Goal: Information Seeking & Learning: Learn about a topic

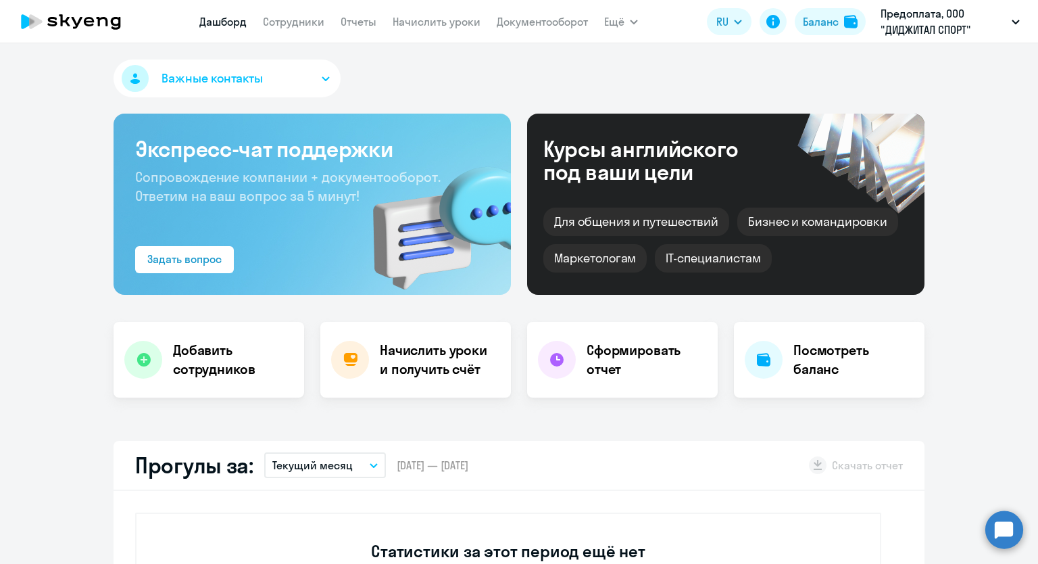
select select "30"
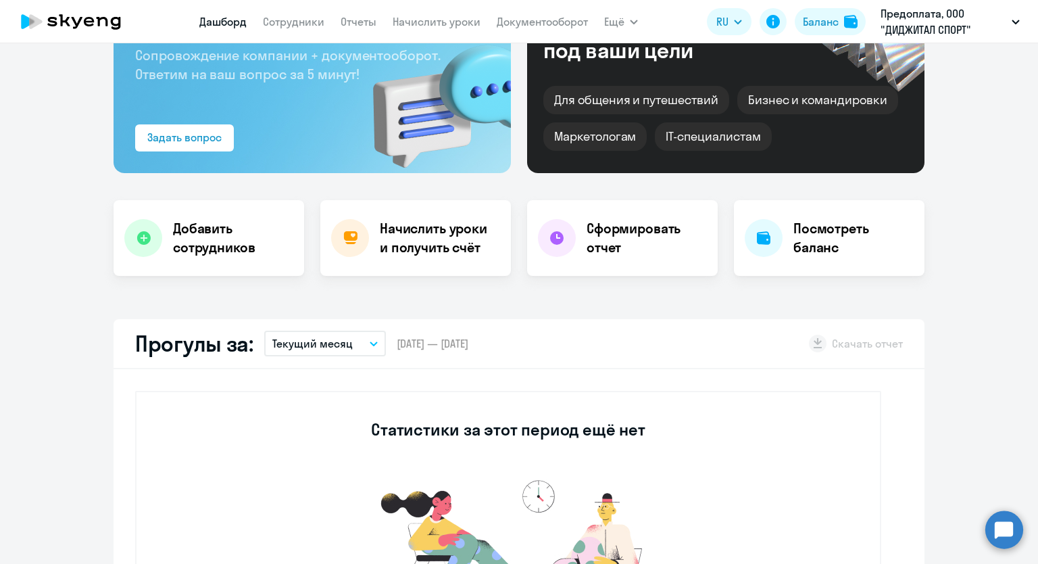
scroll to position [87, 0]
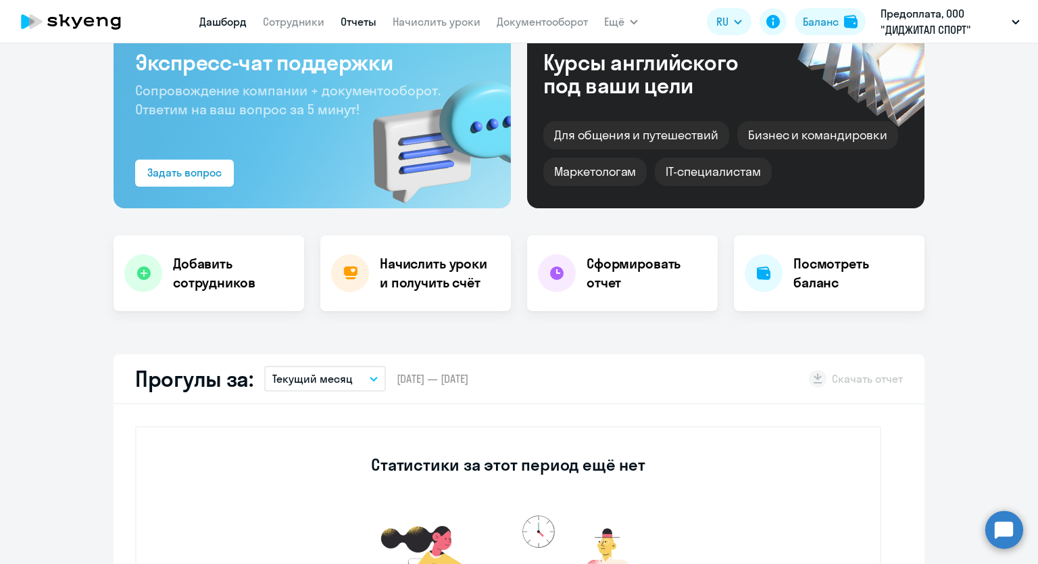
click at [360, 24] on link "Отчеты" at bounding box center [359, 22] width 36 height 14
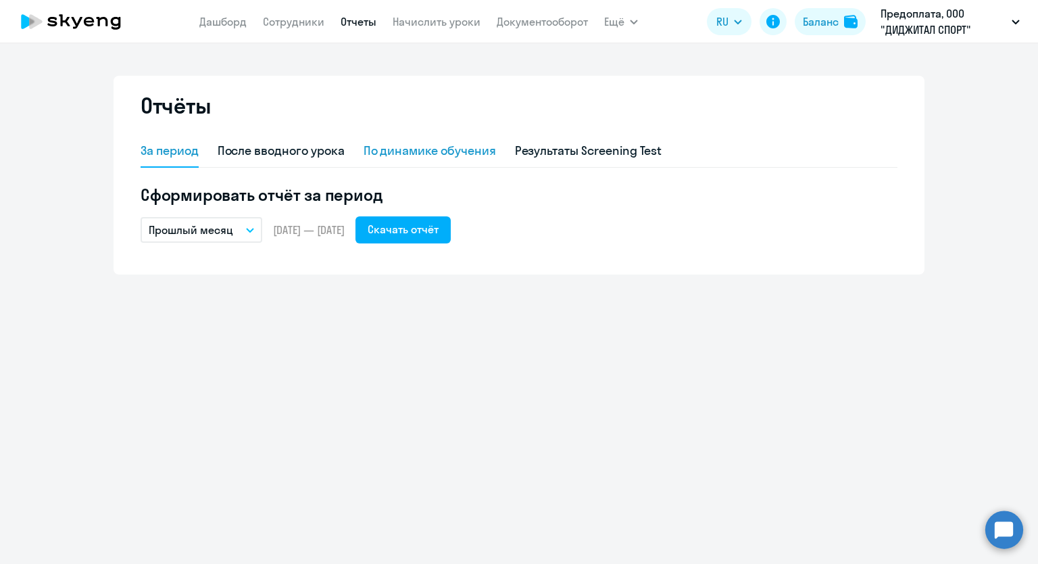
click at [414, 157] on div "По динамике обучения" at bounding box center [430, 151] width 132 height 18
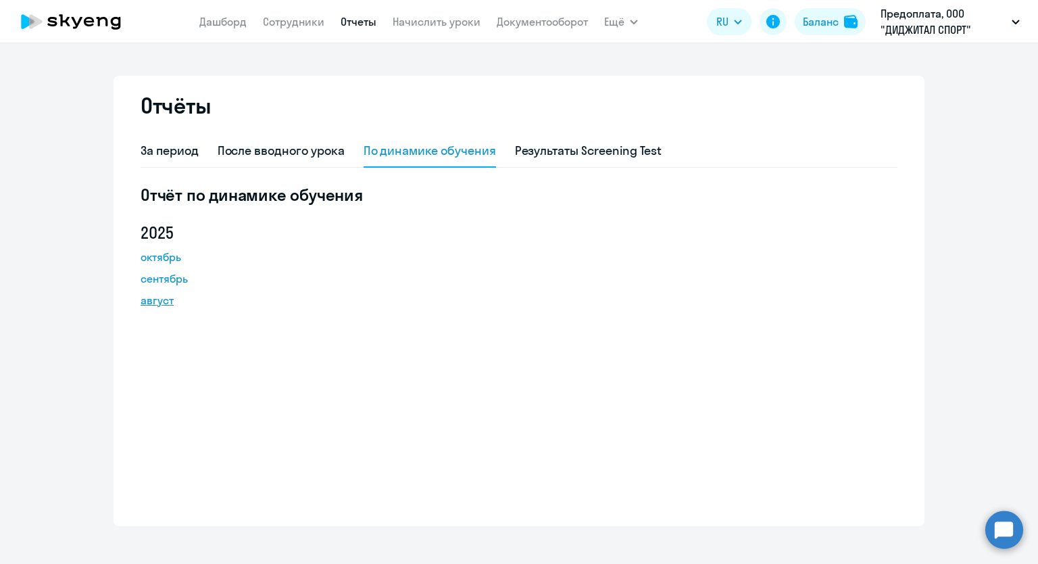
click at [149, 299] on link "август" at bounding box center [202, 300] width 122 height 16
click at [303, 149] on div "После вводного урока" at bounding box center [281, 151] width 127 height 18
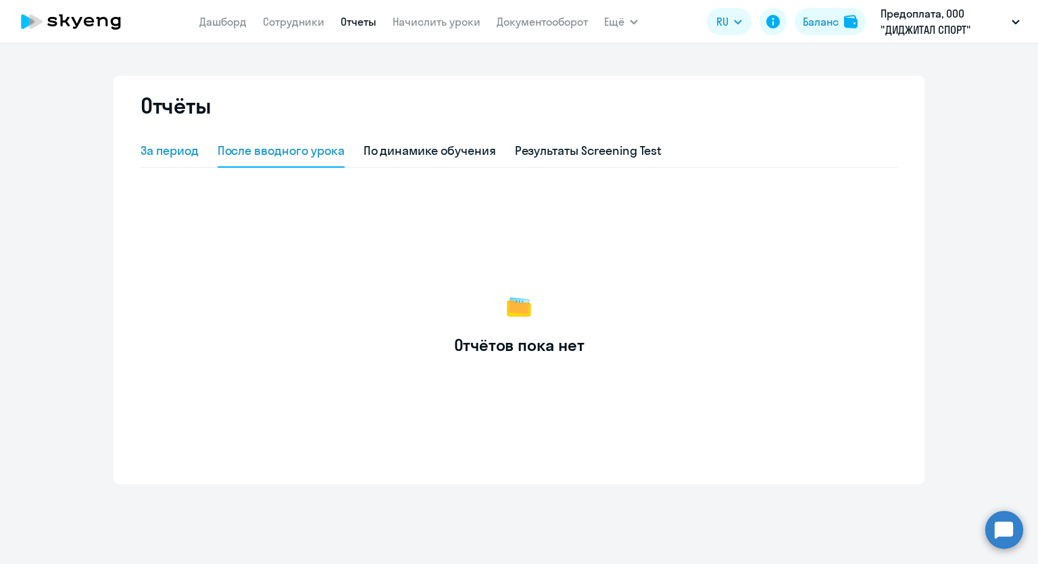
click at [176, 149] on div "За период" at bounding box center [170, 151] width 58 height 18
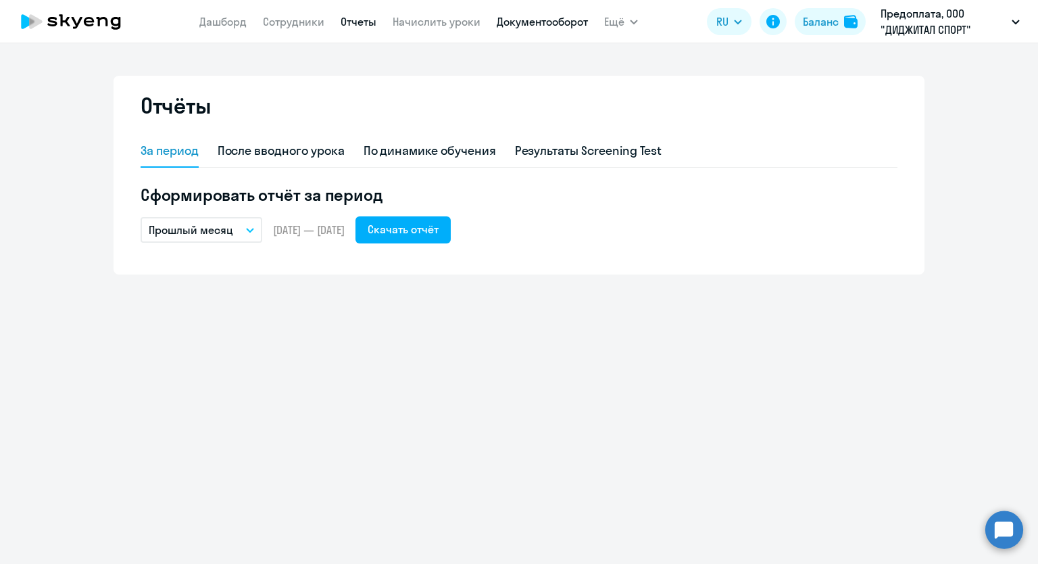
click at [559, 24] on link "Документооборот" at bounding box center [542, 22] width 91 height 14
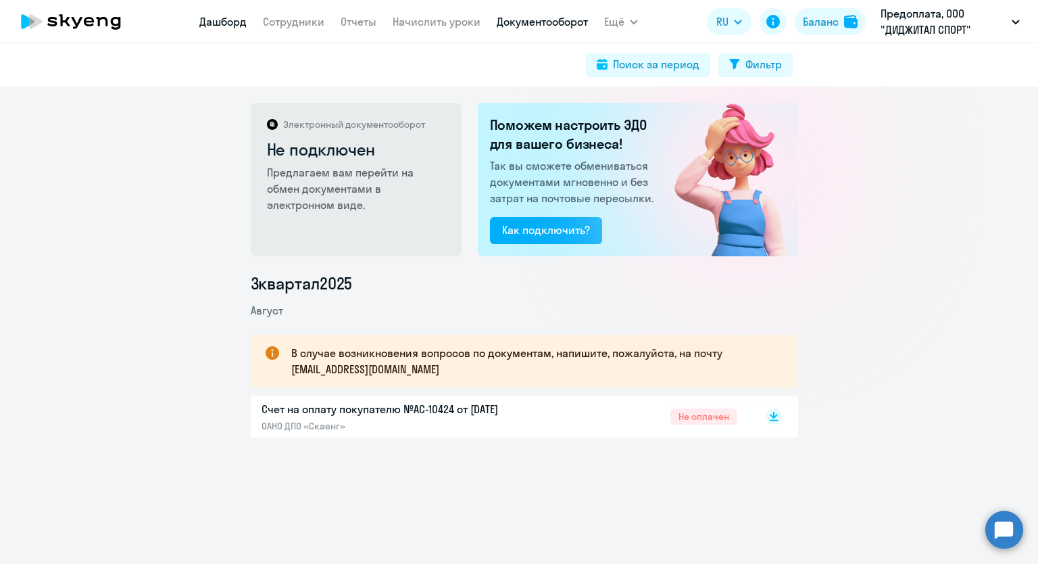
click at [214, 20] on link "Дашборд" at bounding box center [222, 22] width 47 height 14
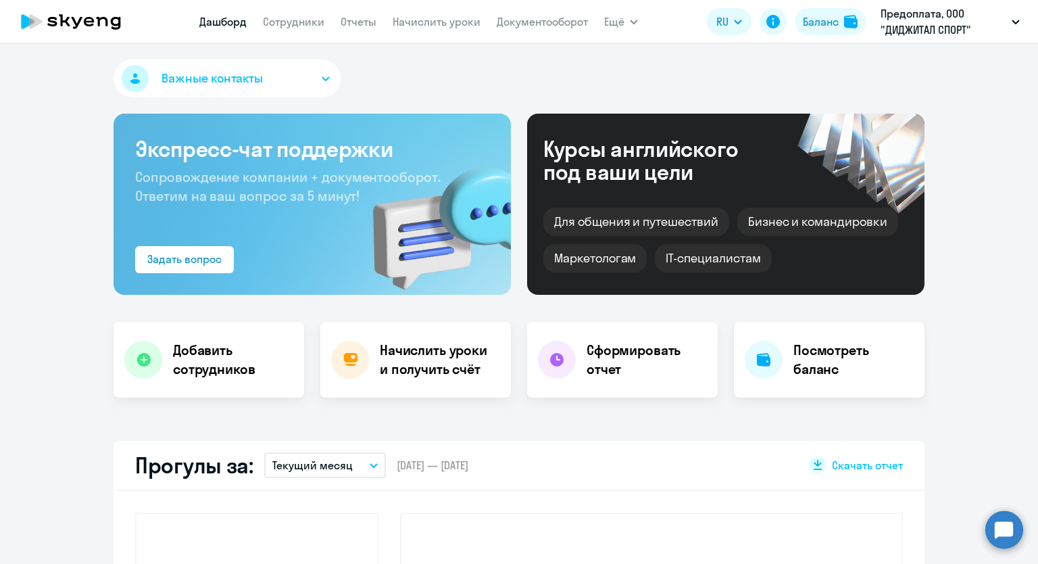
select select "30"
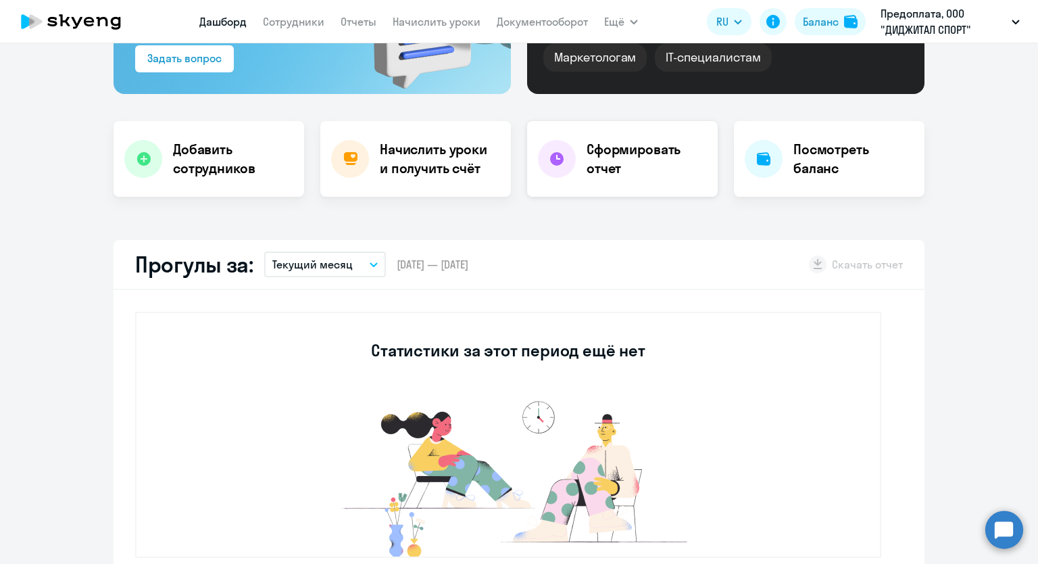
scroll to position [203, 0]
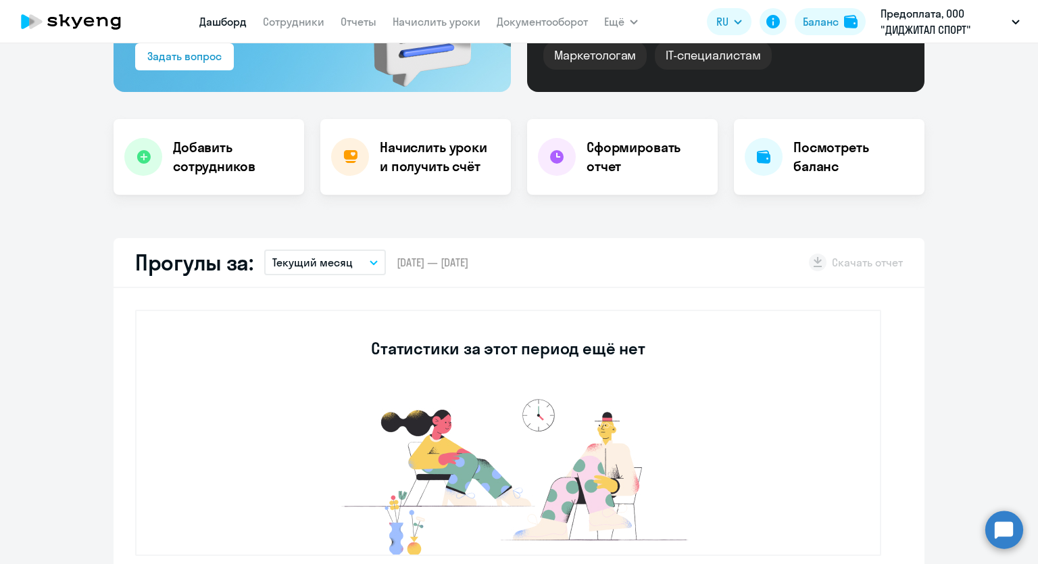
click at [368, 259] on button "Текущий месяц" at bounding box center [325, 262] width 122 height 26
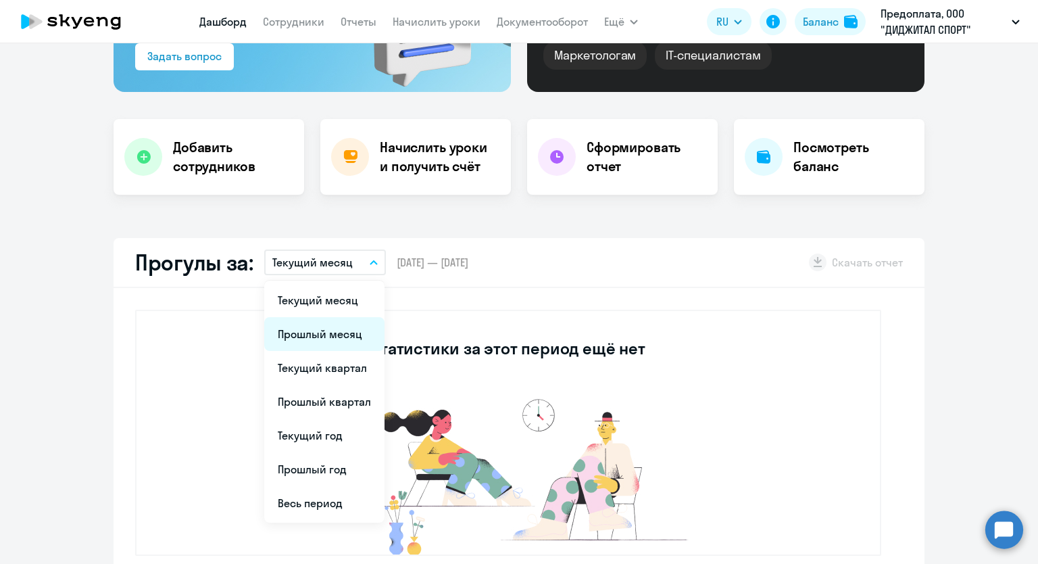
click at [347, 336] on li "Прошлый месяц" at bounding box center [324, 334] width 120 height 34
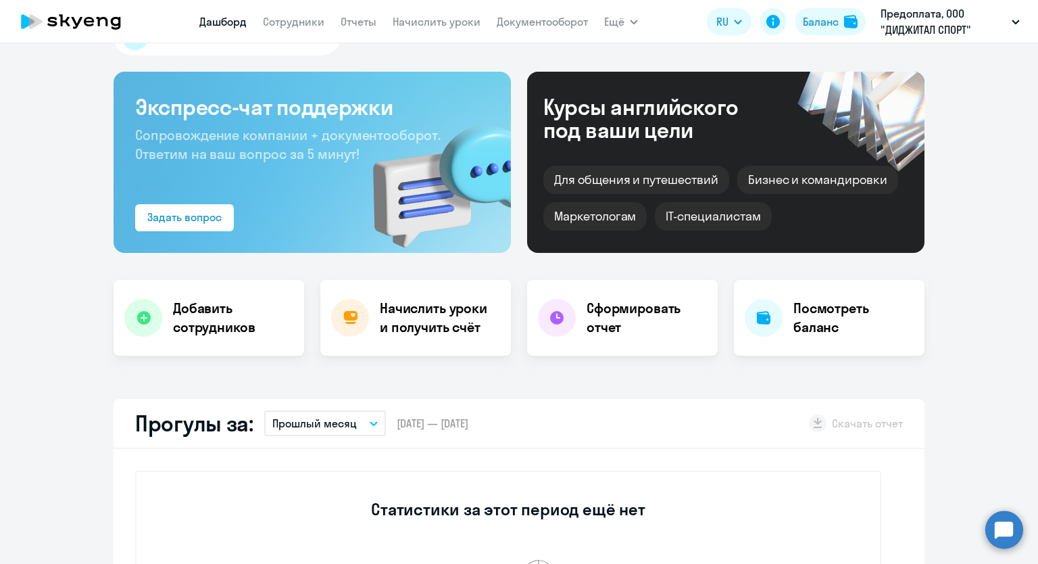
scroll to position [0, 0]
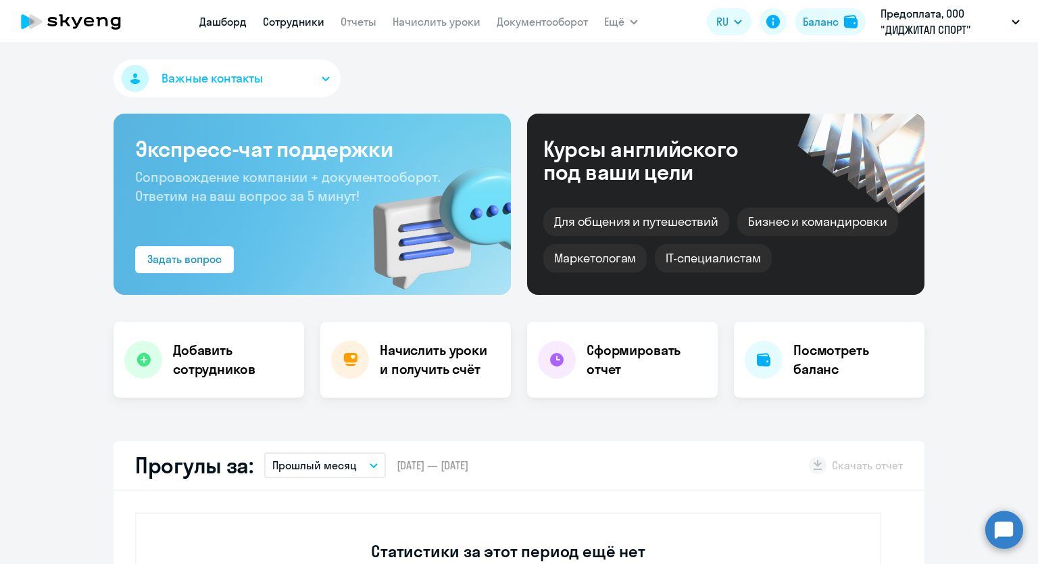
click at [291, 26] on link "Сотрудники" at bounding box center [293, 22] width 61 height 14
select select "30"
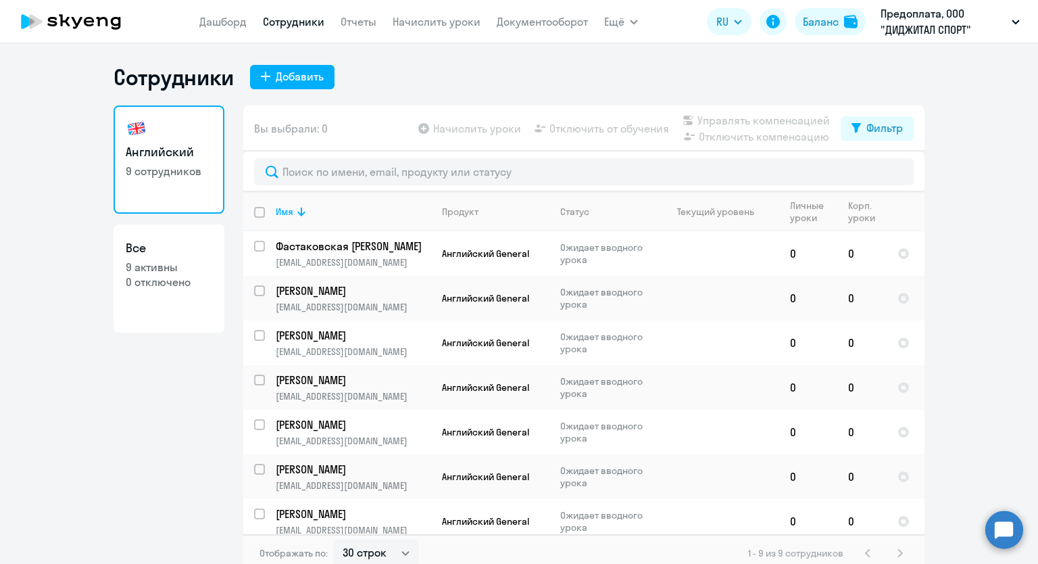
click at [166, 277] on p "0 отключено" at bounding box center [169, 281] width 87 height 15
select select "30"
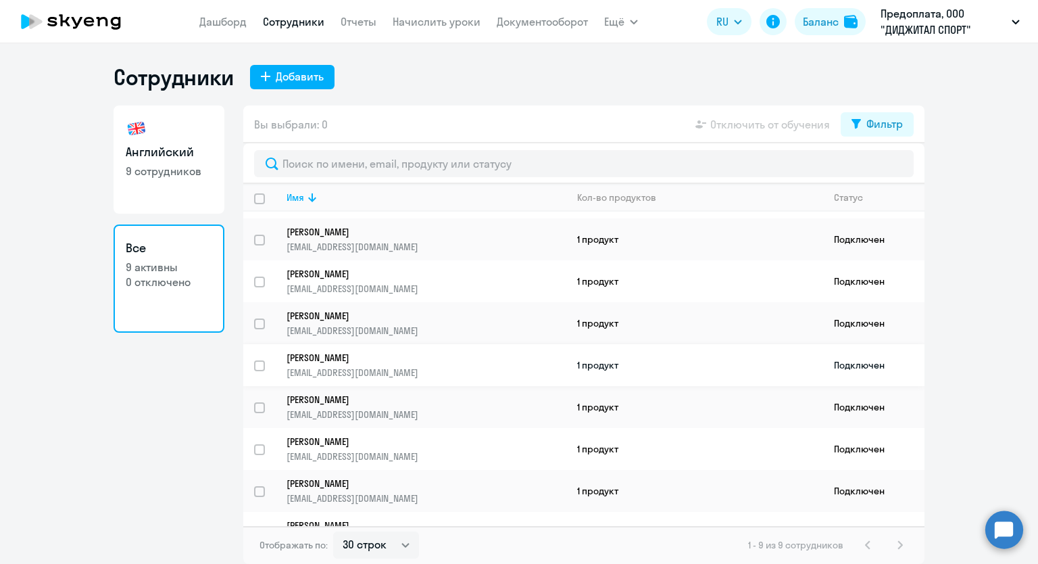
scroll to position [68, 0]
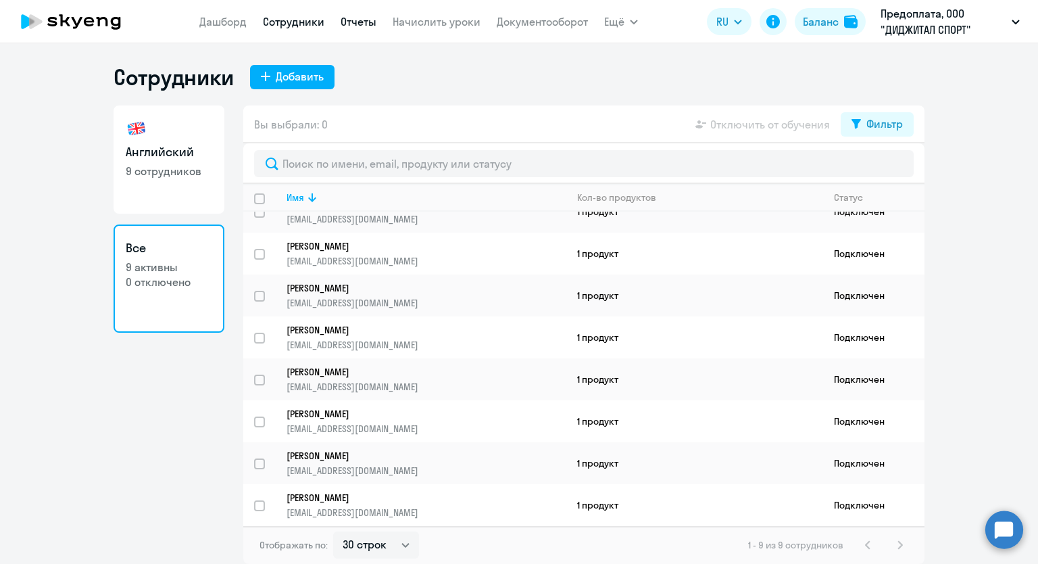
click at [360, 25] on link "Отчеты" at bounding box center [359, 22] width 36 height 14
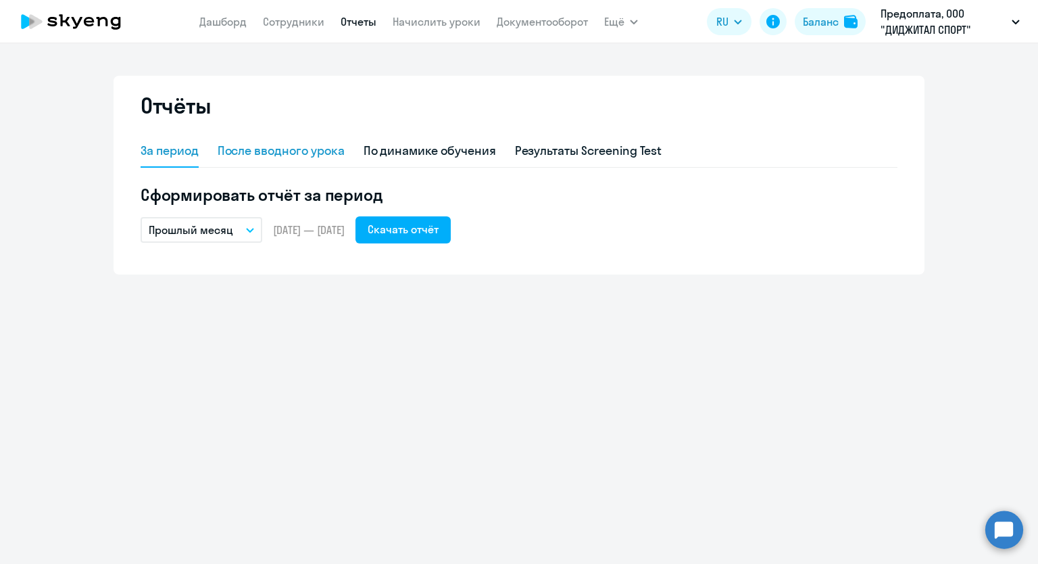
click at [303, 151] on div "После вводного урока" at bounding box center [281, 151] width 127 height 18
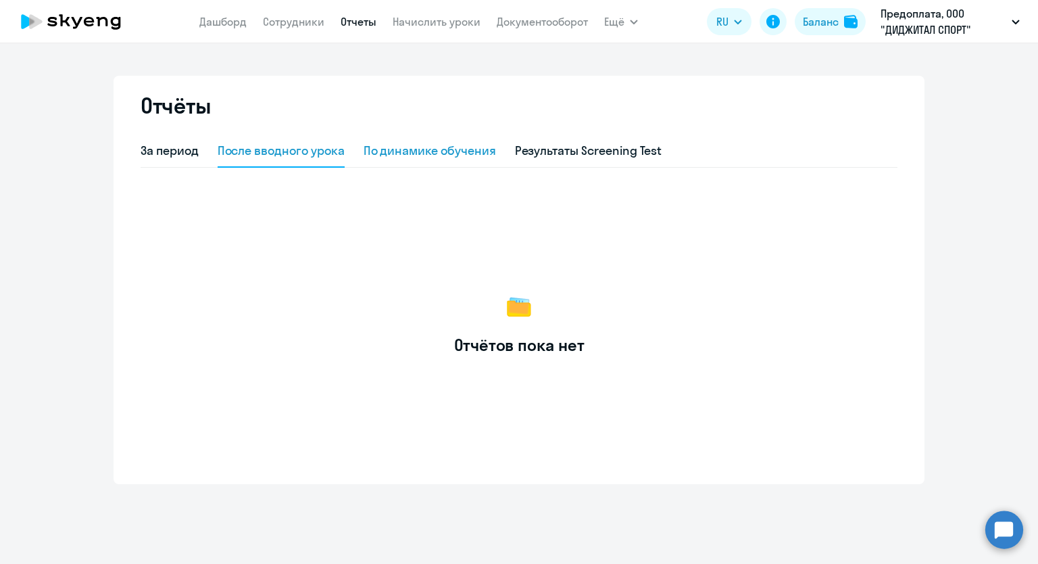
click at [422, 144] on div "По динамике обучения" at bounding box center [430, 151] width 132 height 18
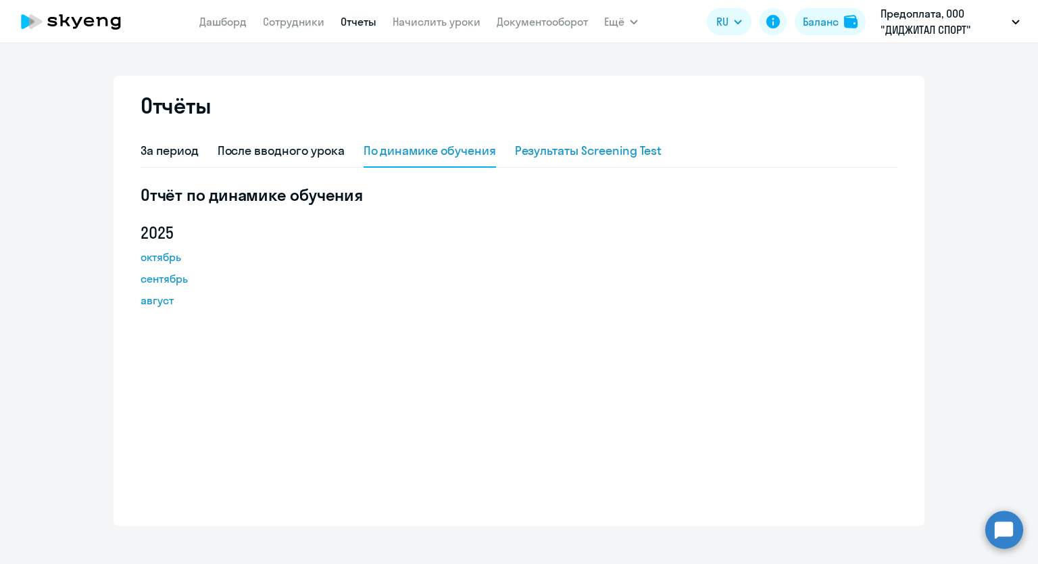
click at [578, 143] on div "Результаты Screening Test" at bounding box center [588, 151] width 147 height 18
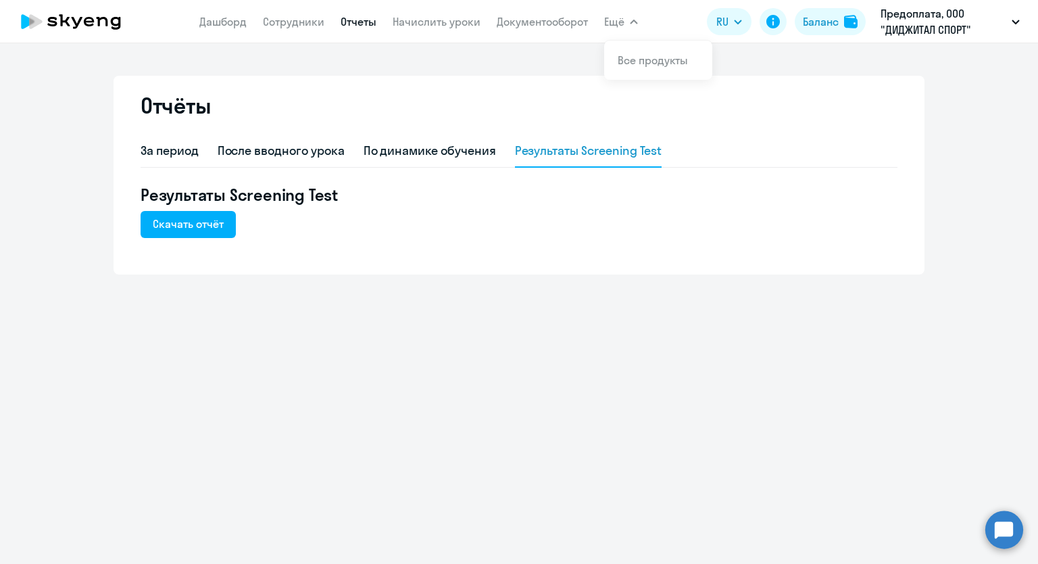
click at [618, 20] on span "Ещё" at bounding box center [614, 22] width 20 height 16
click at [628, 22] on button "Ещё" at bounding box center [621, 21] width 34 height 27
click at [628, 64] on link "Все продукты" at bounding box center [653, 60] width 70 height 14
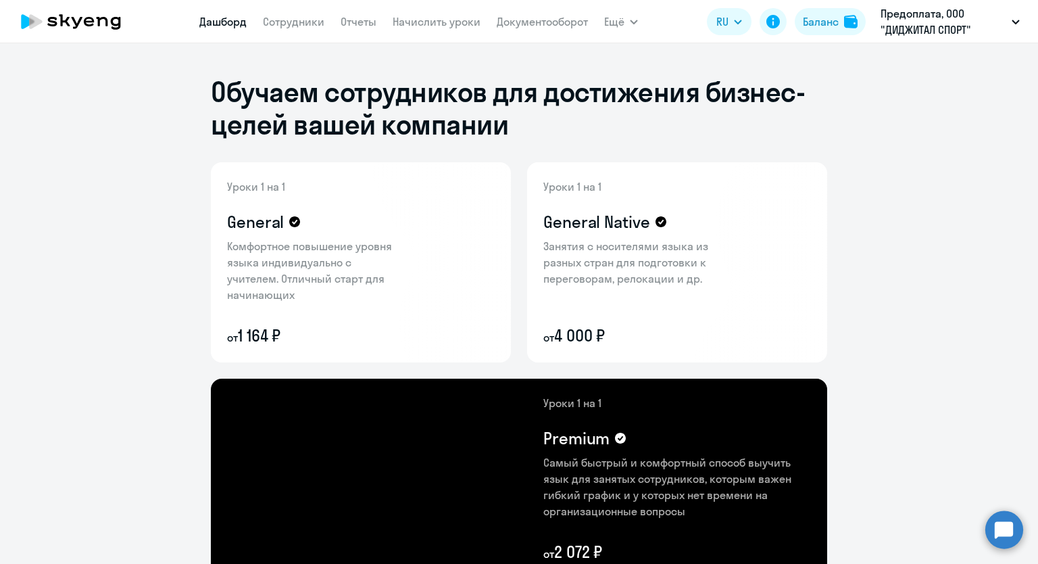
click at [212, 22] on link "Дашборд" at bounding box center [222, 22] width 47 height 14
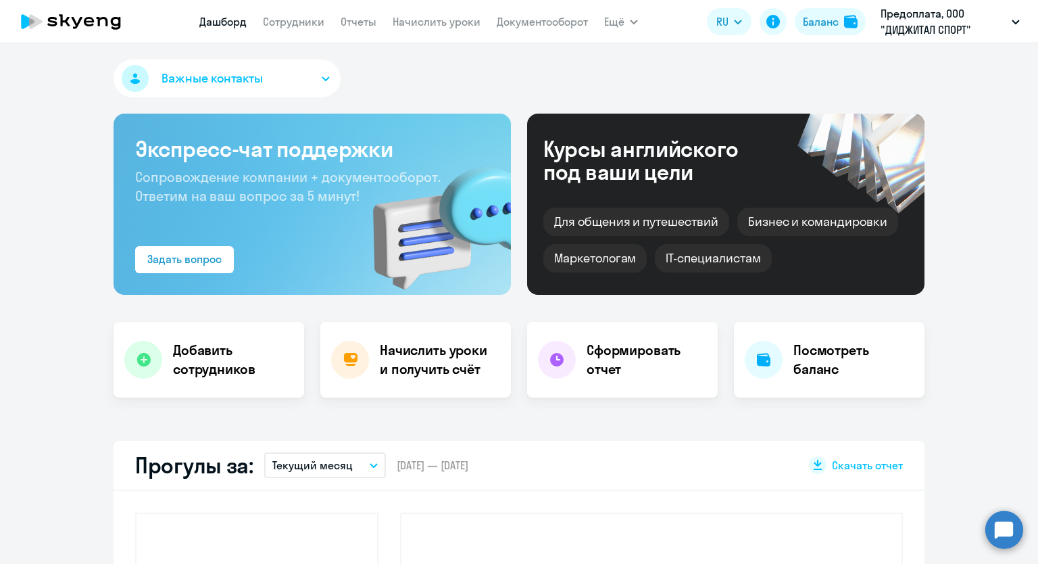
select select "30"
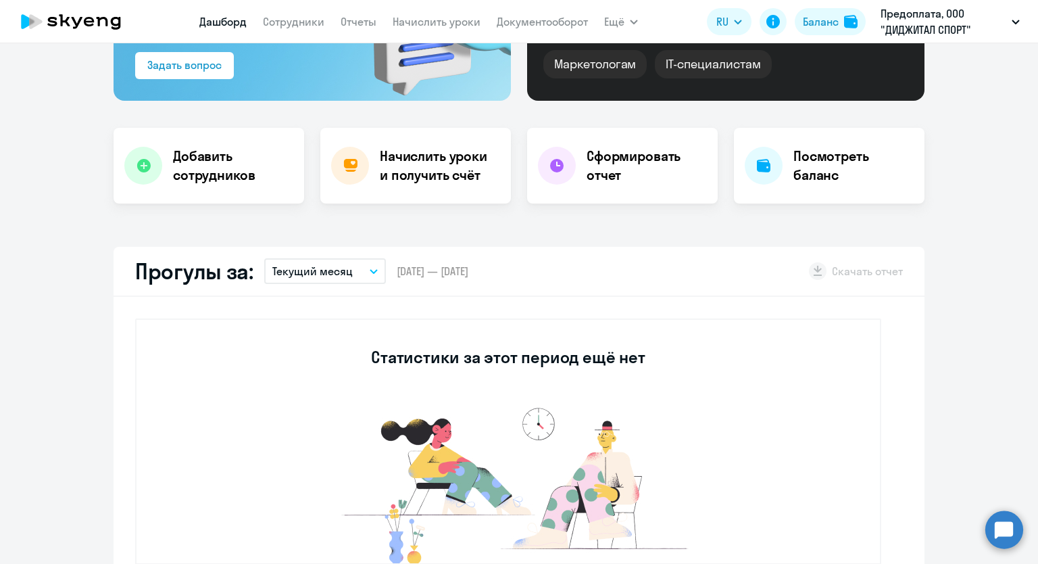
scroll to position [203, 0]
